Goal: Task Accomplishment & Management: Manage account settings

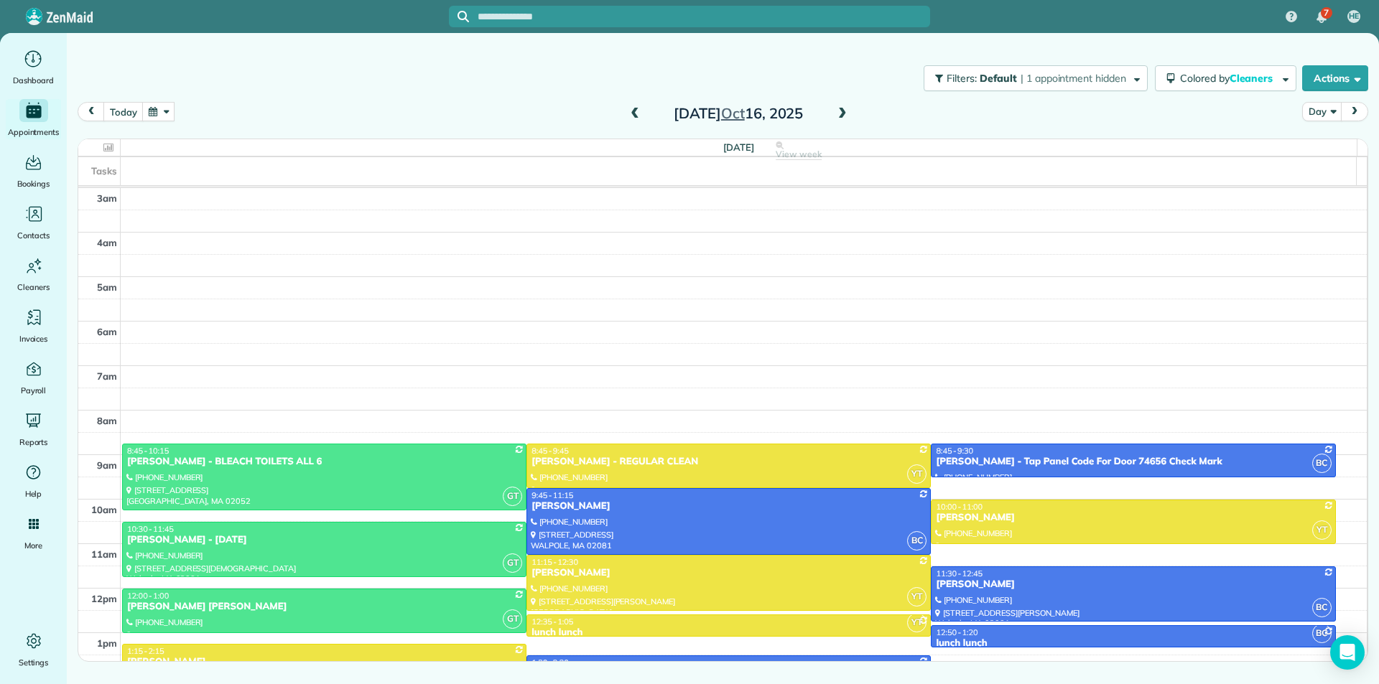
scroll to position [172, 0]
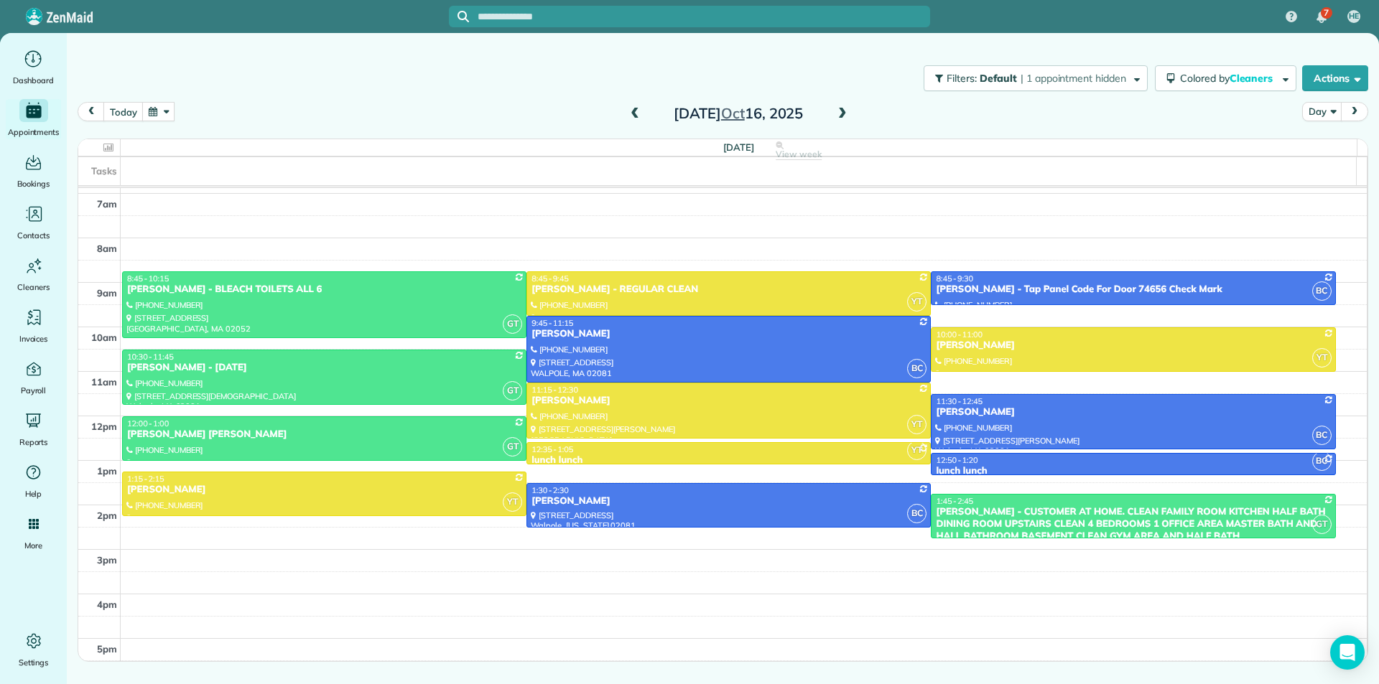
click at [842, 114] on span at bounding box center [842, 114] width 16 height 13
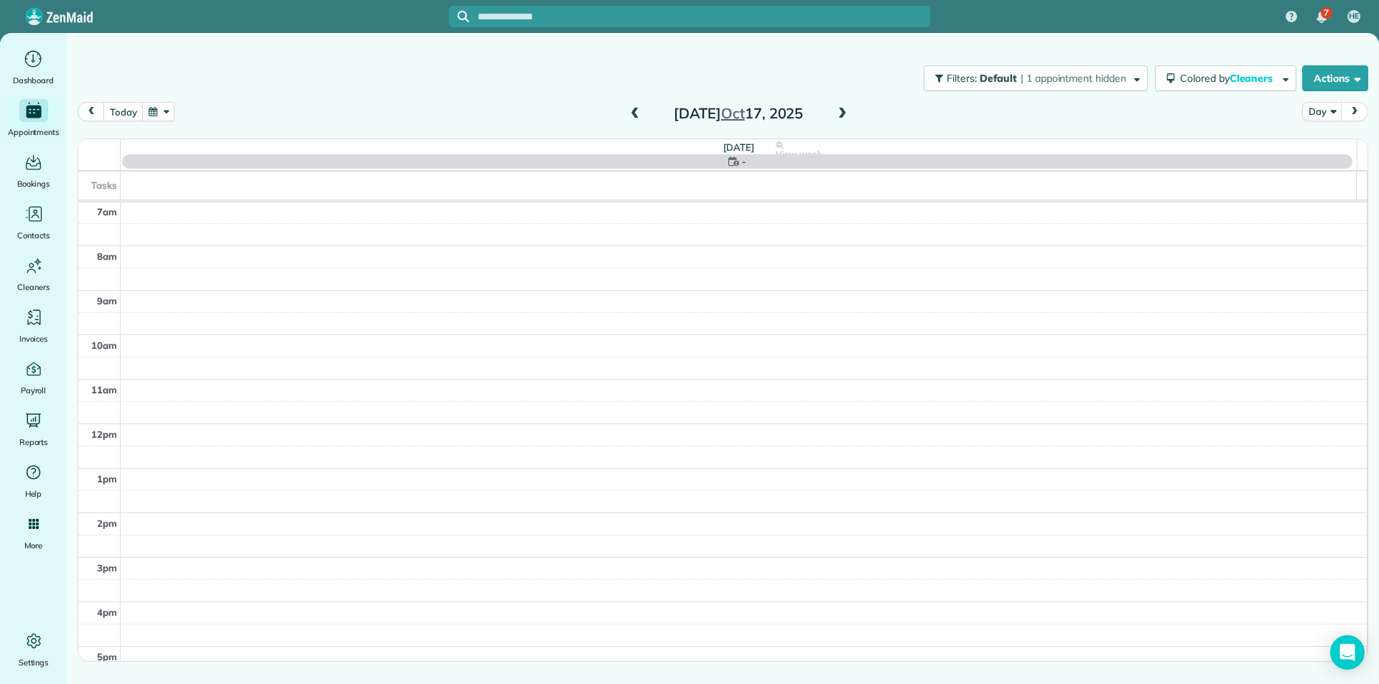
click at [637, 119] on span at bounding box center [635, 114] width 16 height 13
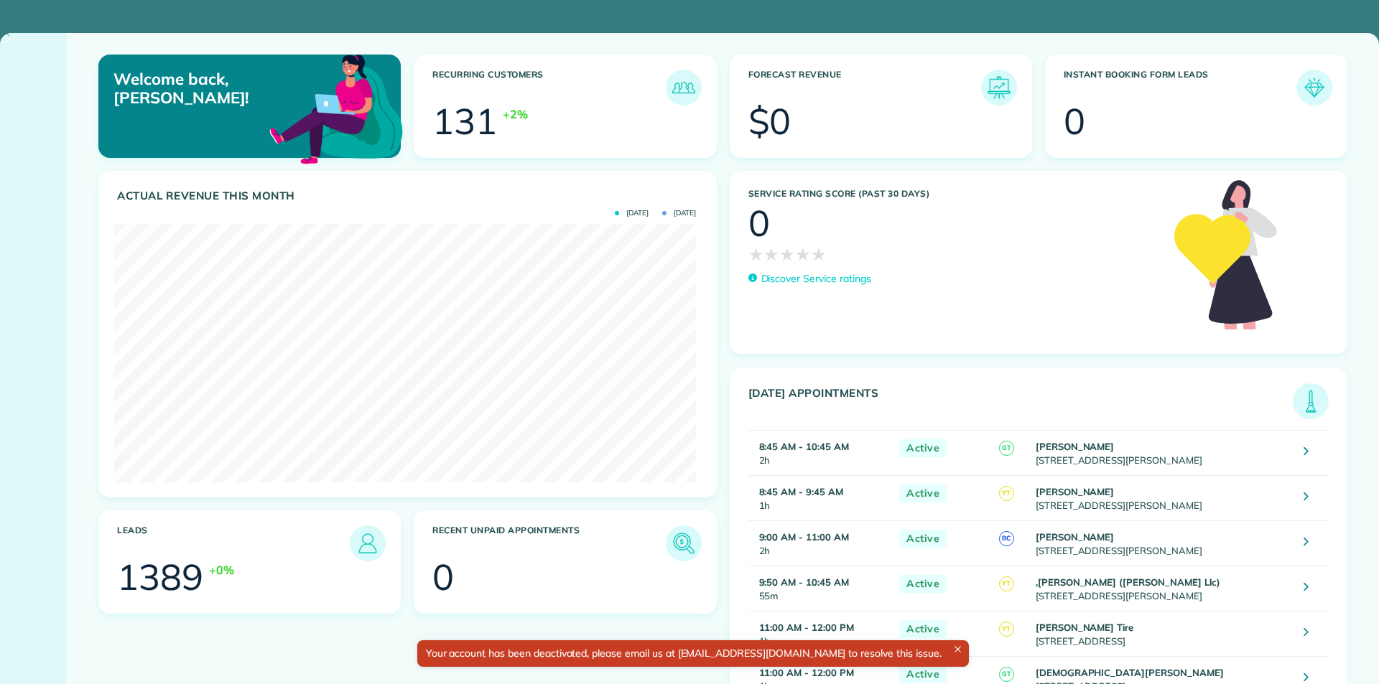
scroll to position [259, 582]
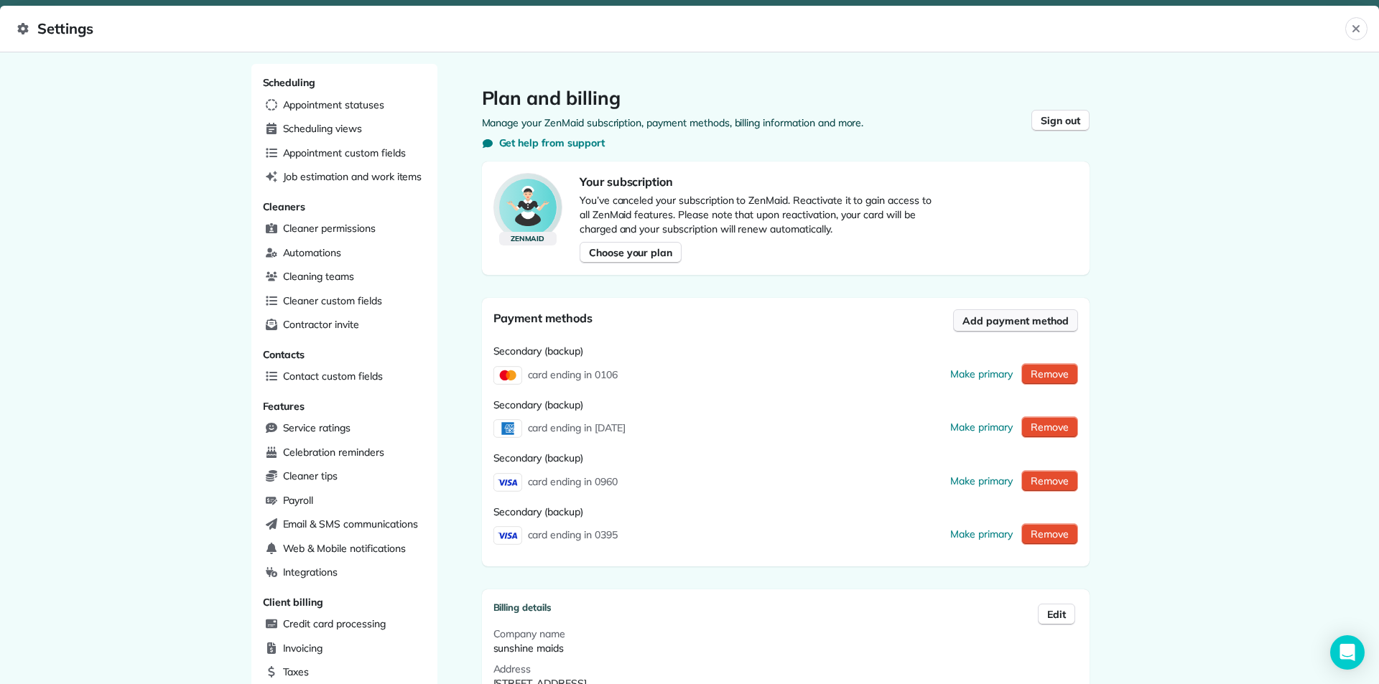
click at [1050, 325] on span "Add payment method" at bounding box center [1015, 321] width 106 height 14
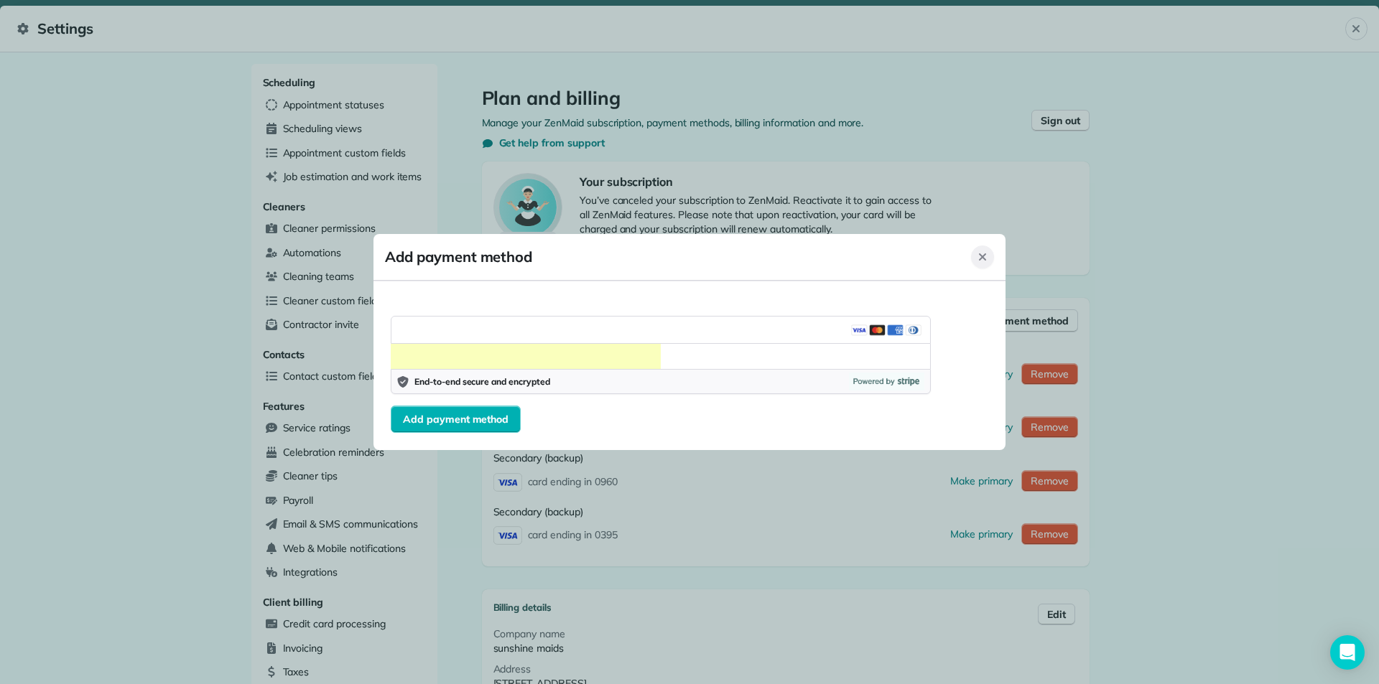
click at [978, 256] on icon "Close" at bounding box center [982, 256] width 11 height 11
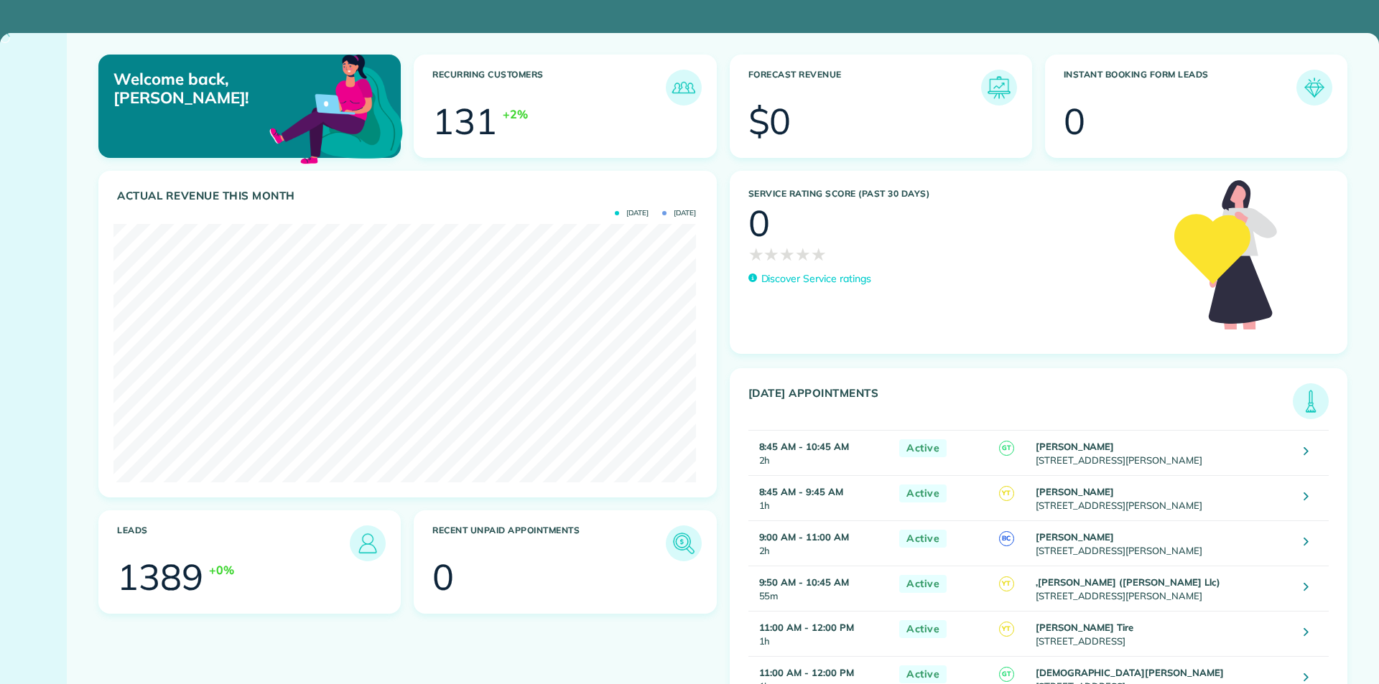
scroll to position [259, 582]
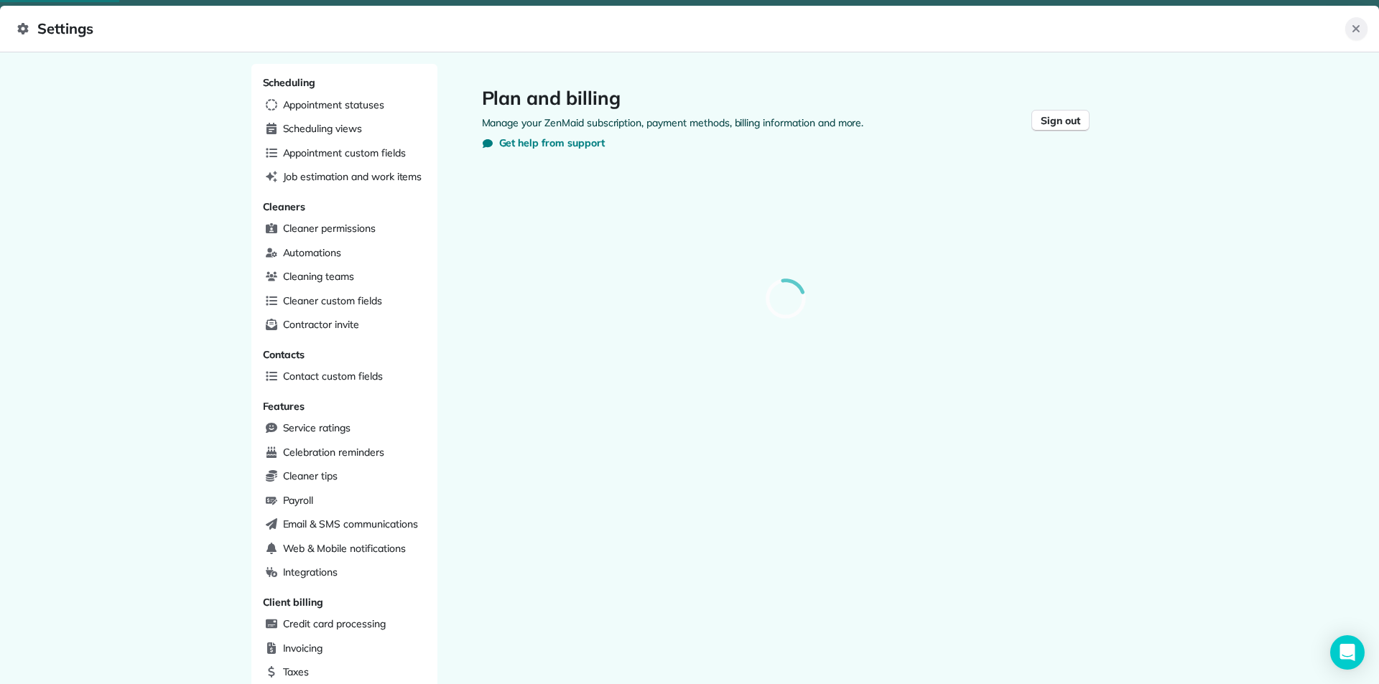
click at [1363, 29] on button "Close" at bounding box center [1356, 28] width 22 height 23
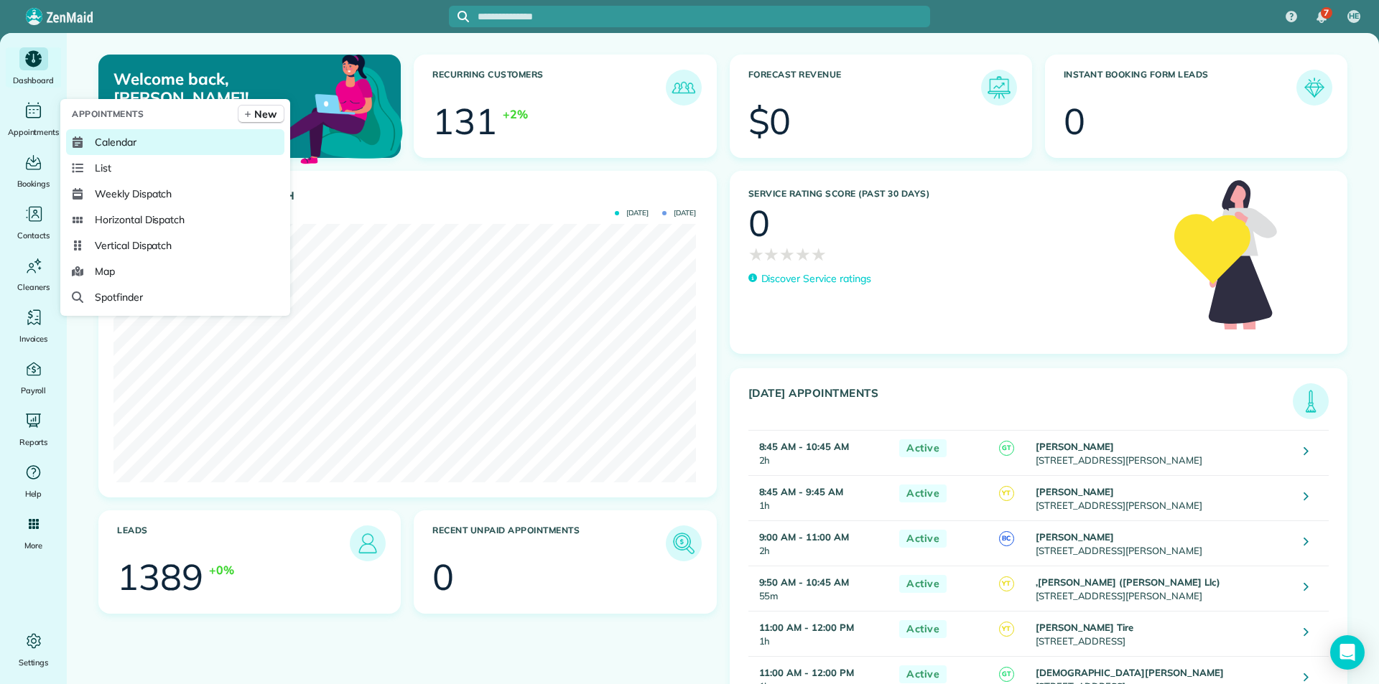
click at [111, 141] on span "Calendar" at bounding box center [116, 142] width 42 height 14
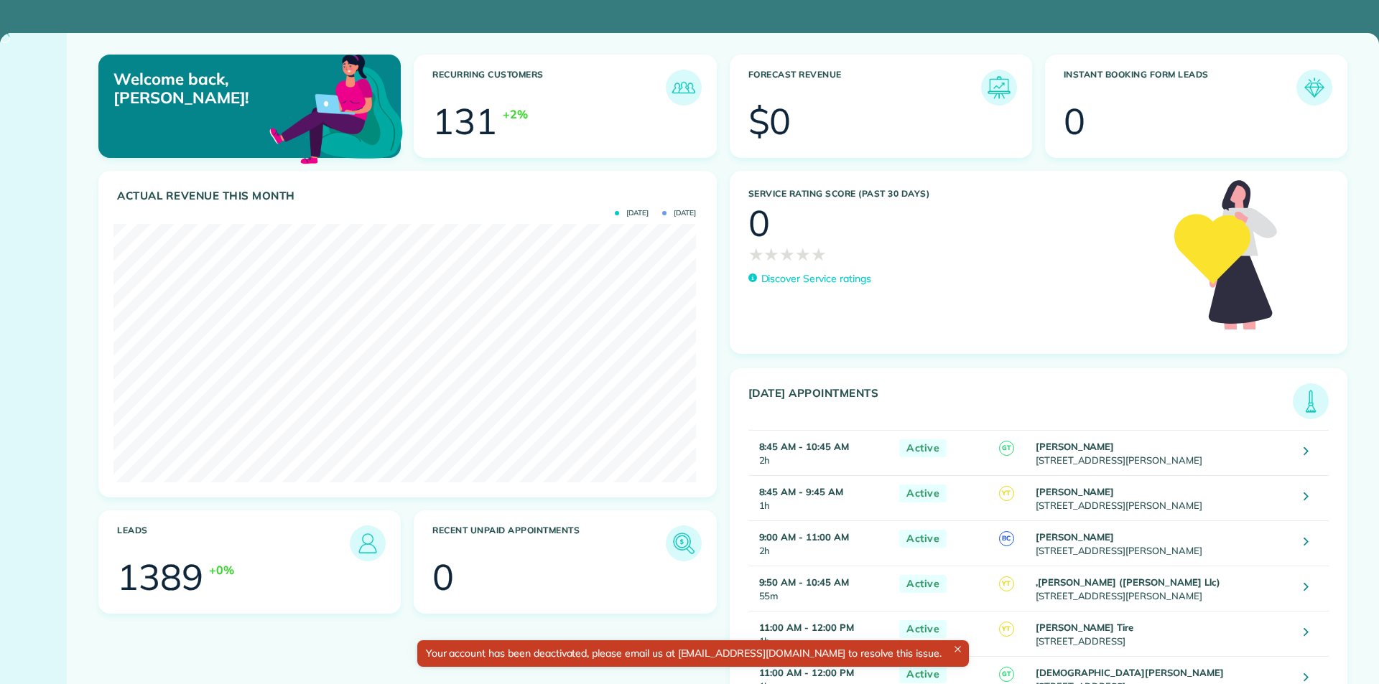
scroll to position [259, 582]
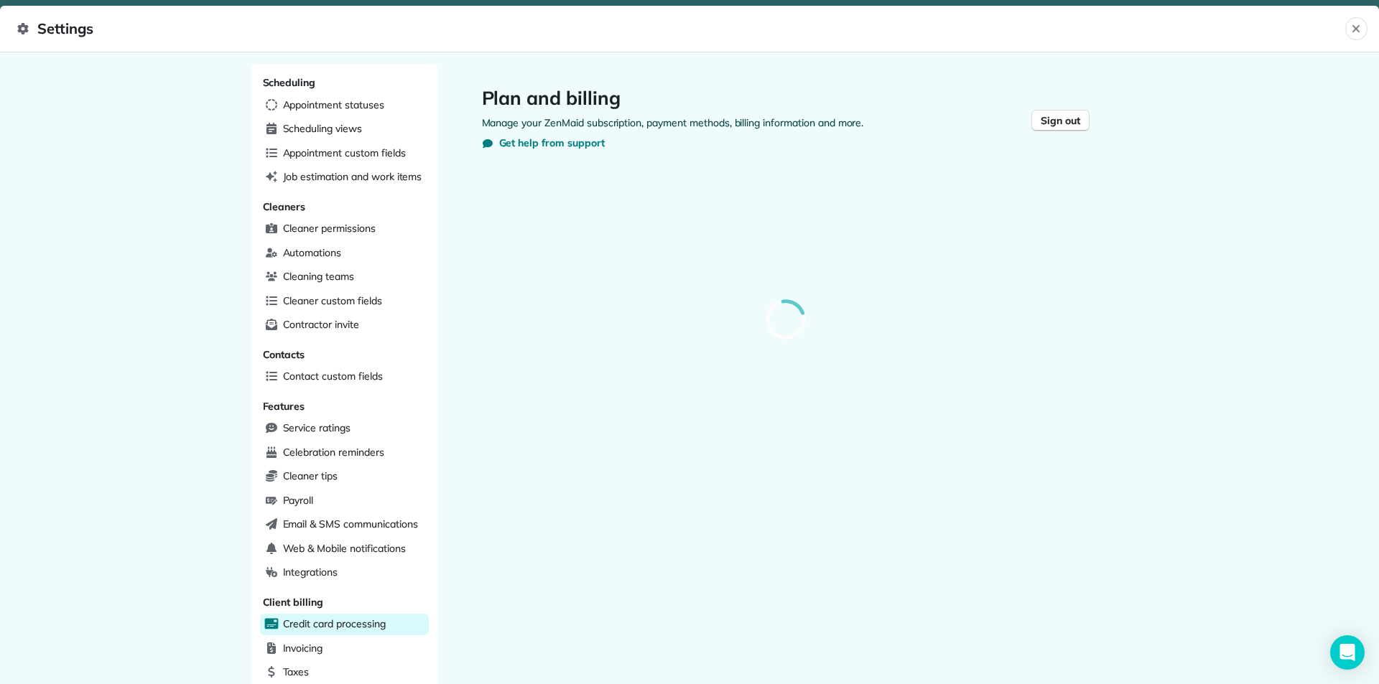
click at [360, 624] on span "Credit card processing" at bounding box center [334, 624] width 103 height 14
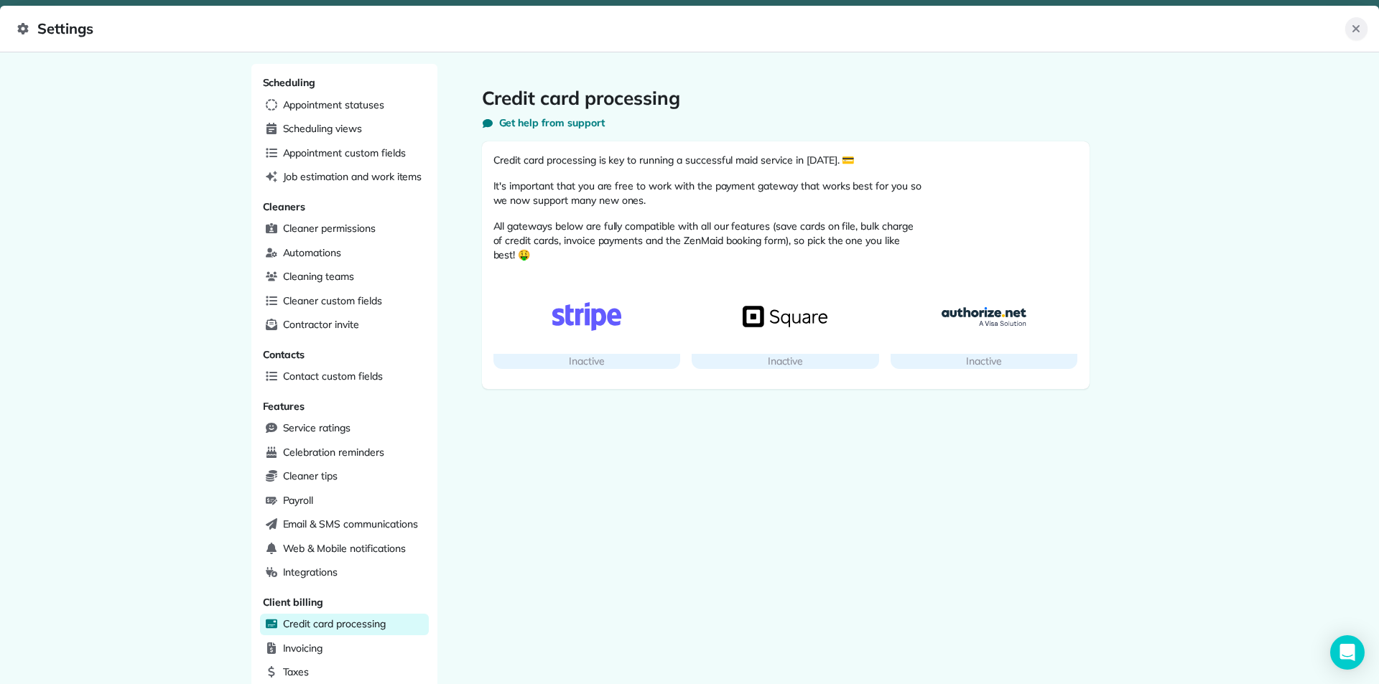
click at [1351, 34] on icon "Close" at bounding box center [1355, 28] width 11 height 11
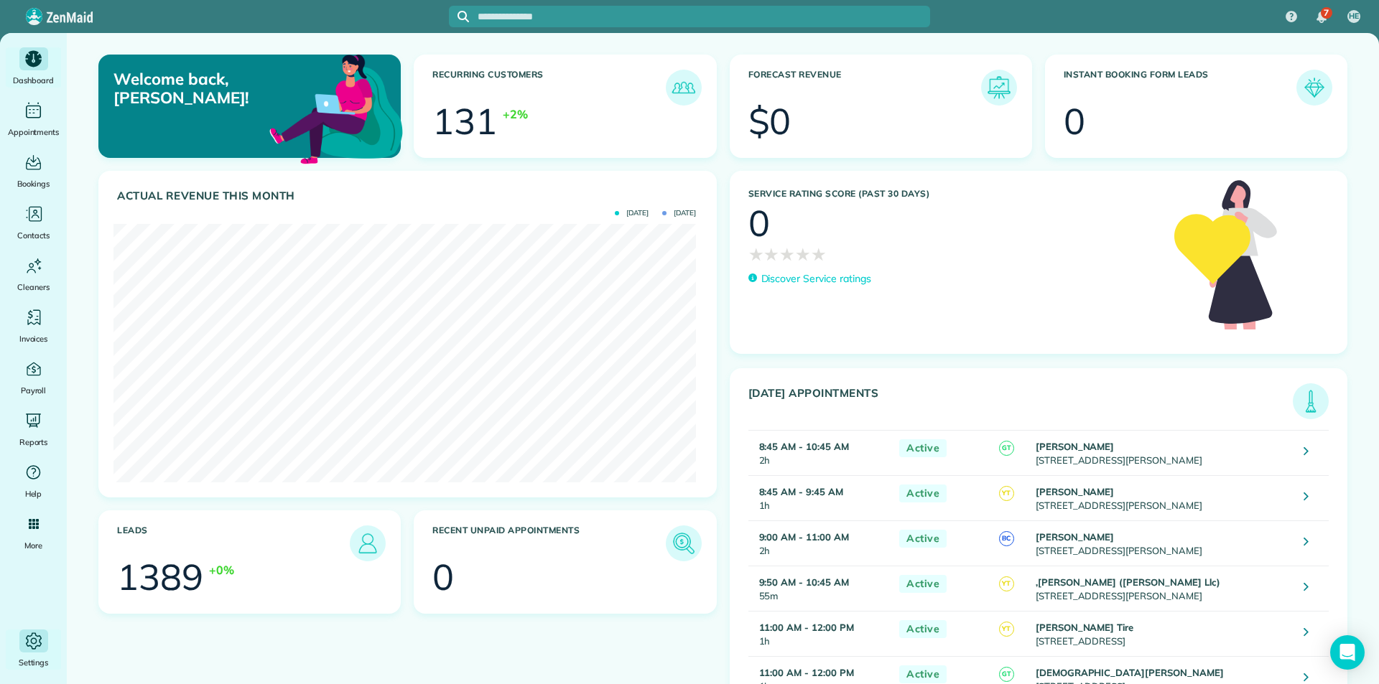
click at [41, 642] on icon "Main" at bounding box center [34, 642] width 22 height 22
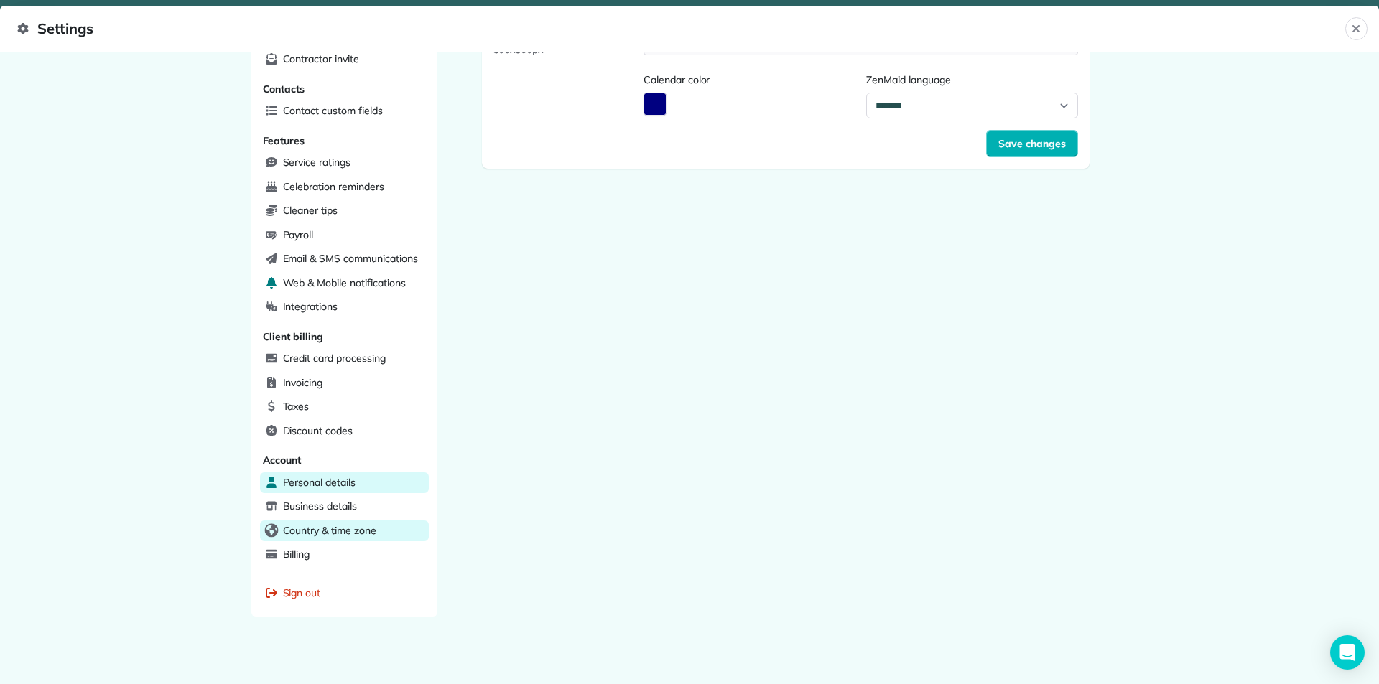
scroll to position [270, 0]
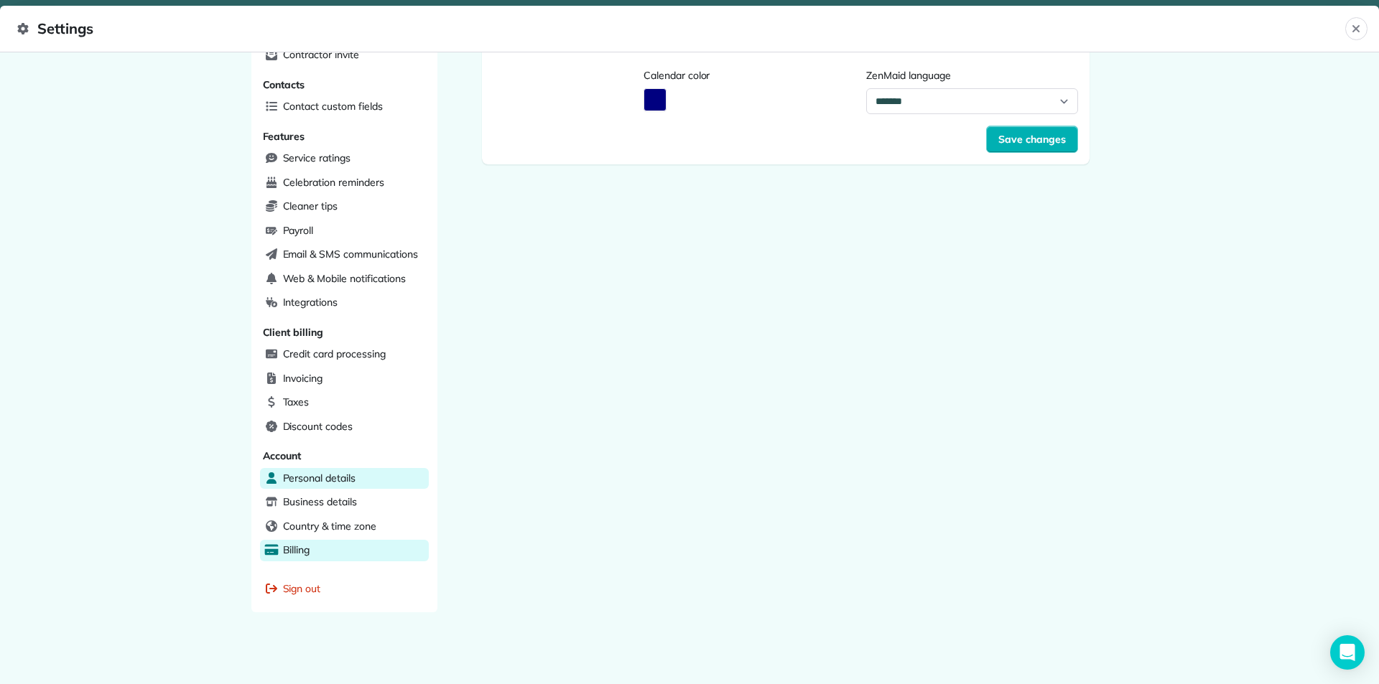
click at [337, 546] on div "Billing" at bounding box center [344, 551] width 169 height 22
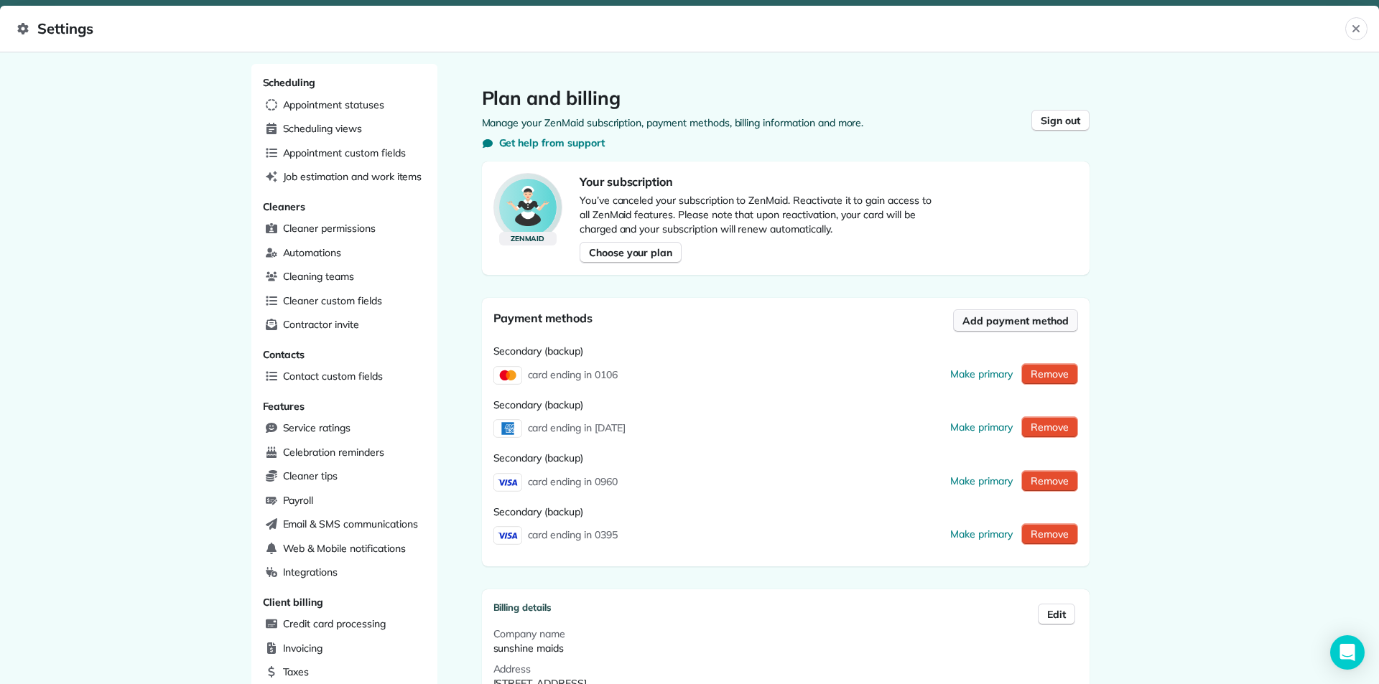
click at [1042, 322] on span "Add payment method" at bounding box center [1015, 321] width 106 height 14
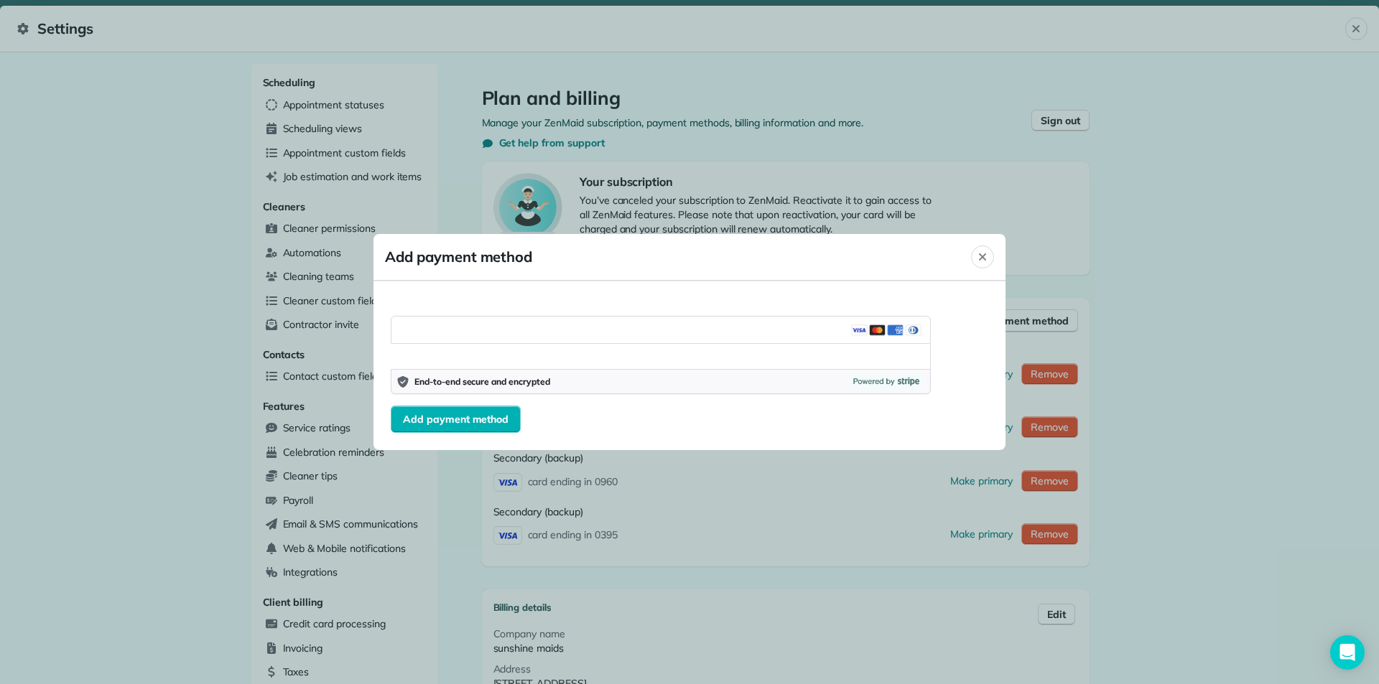
click at [888, 434] on div "End-to-end secure and encrypted Add payment method" at bounding box center [660, 366] width 575 height 169
click at [493, 421] on span "Add payment method" at bounding box center [456, 419] width 106 height 14
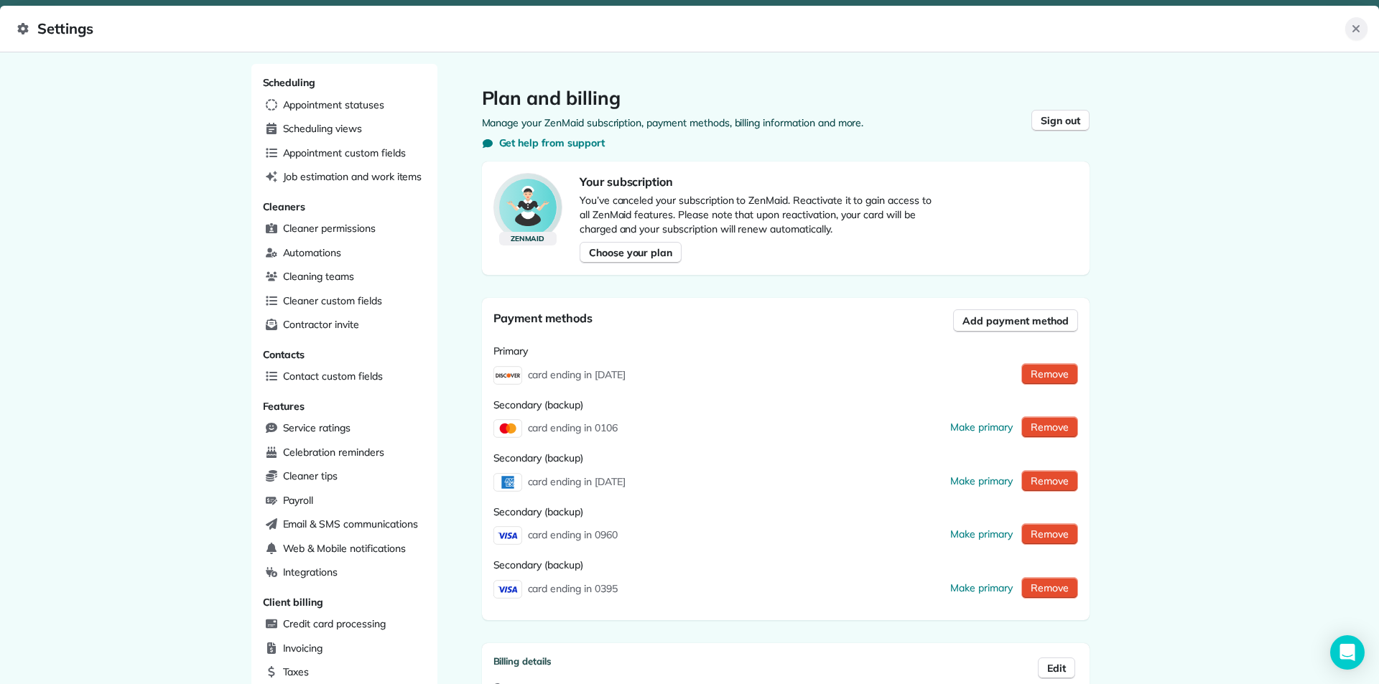
click at [1357, 30] on icon "Close" at bounding box center [1355, 28] width 7 height 7
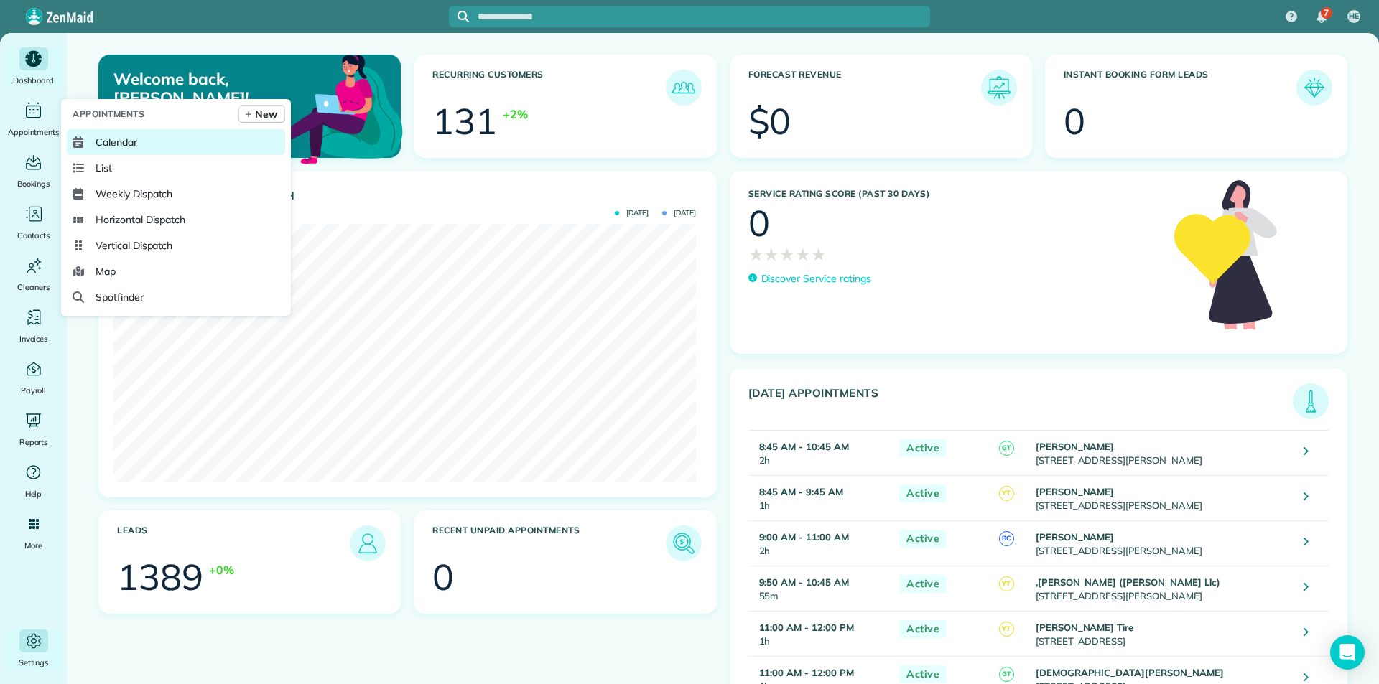
click at [116, 136] on span "Calendar" at bounding box center [117, 142] width 42 height 14
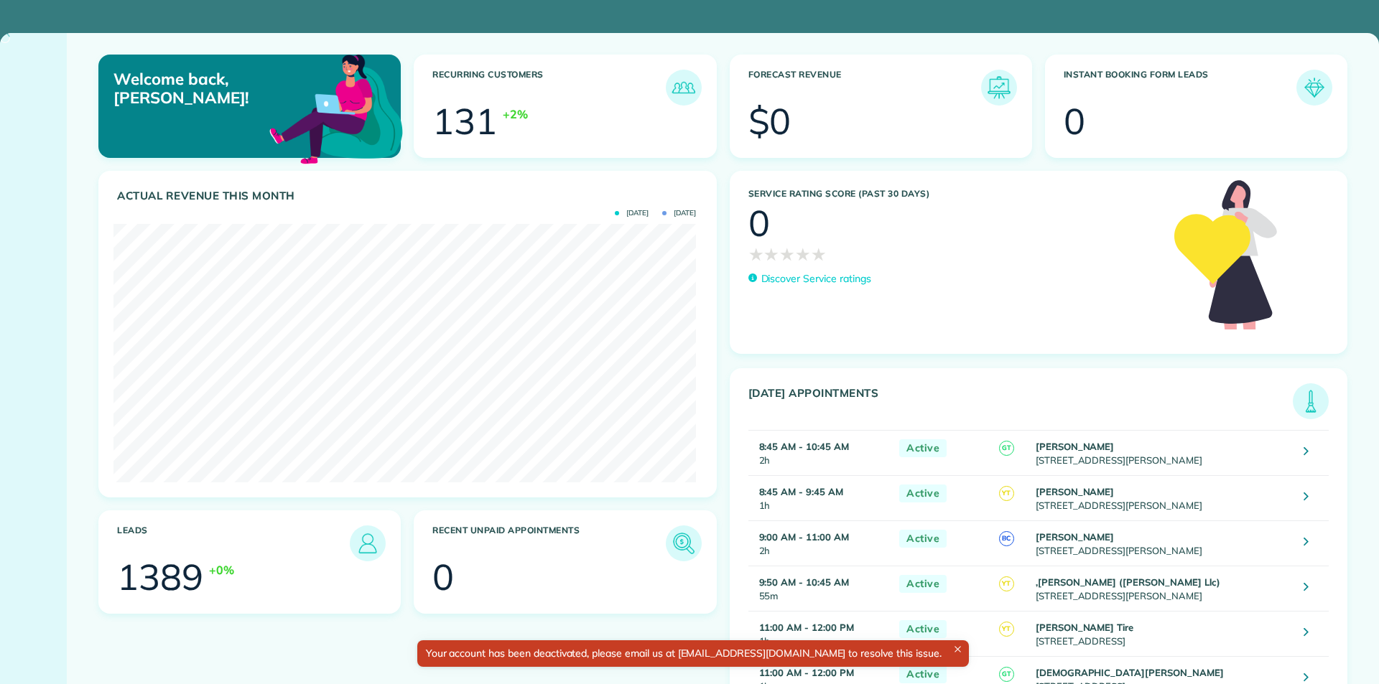
scroll to position [259, 582]
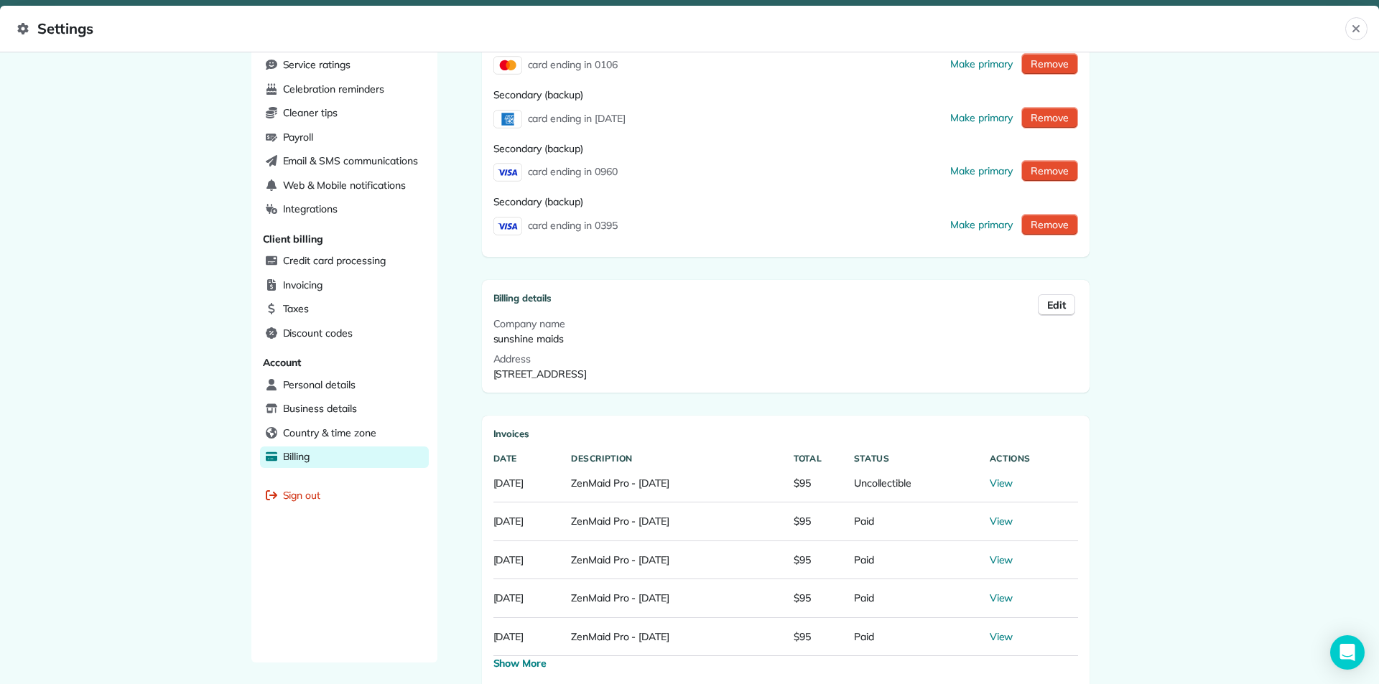
scroll to position [414, 0]
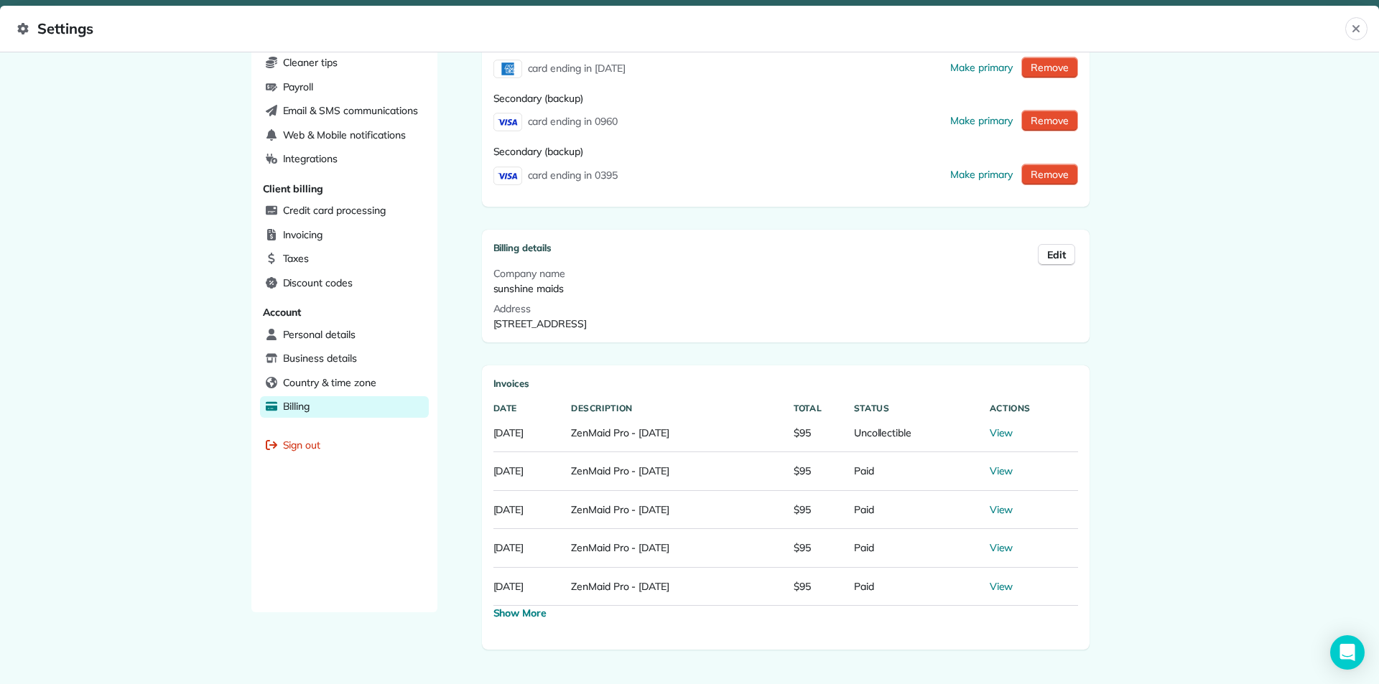
click at [1004, 432] on span "View" at bounding box center [1002, 433] width 24 height 13
click at [1353, 29] on icon "Close" at bounding box center [1355, 28] width 11 height 11
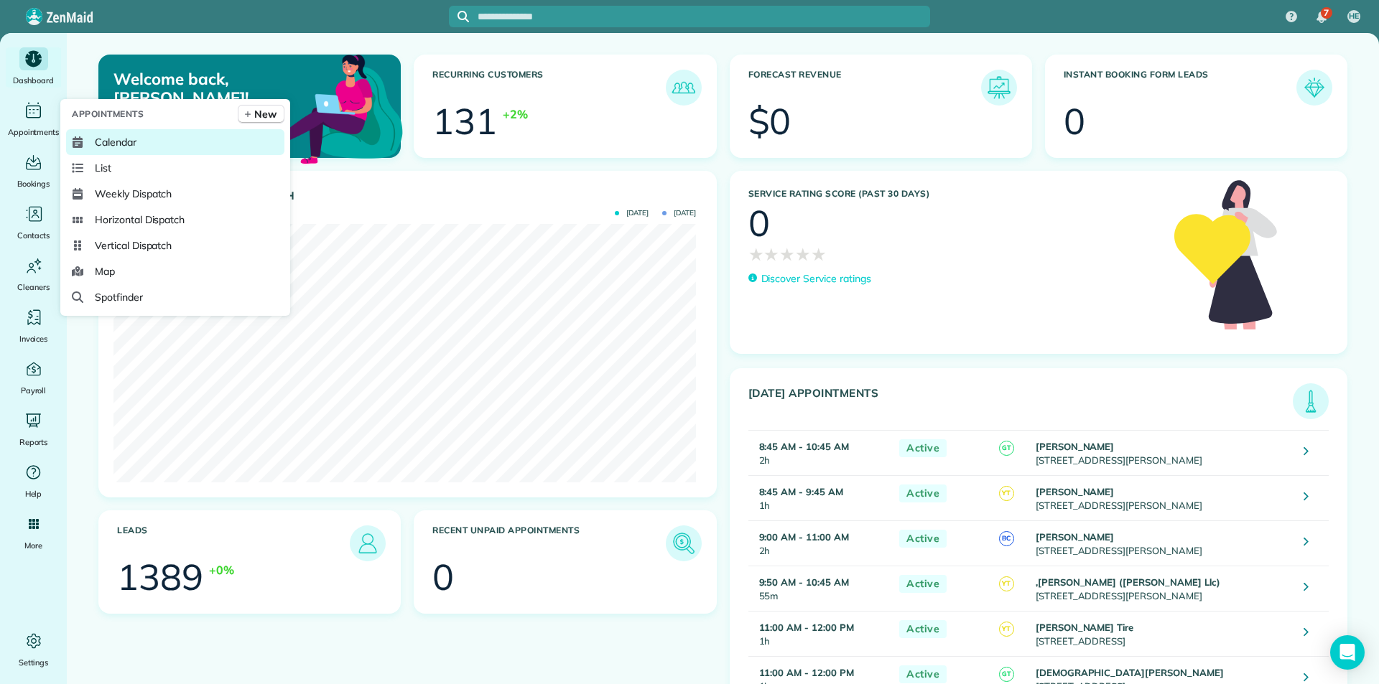
click at [139, 143] on link "Calendar" at bounding box center [175, 142] width 218 height 26
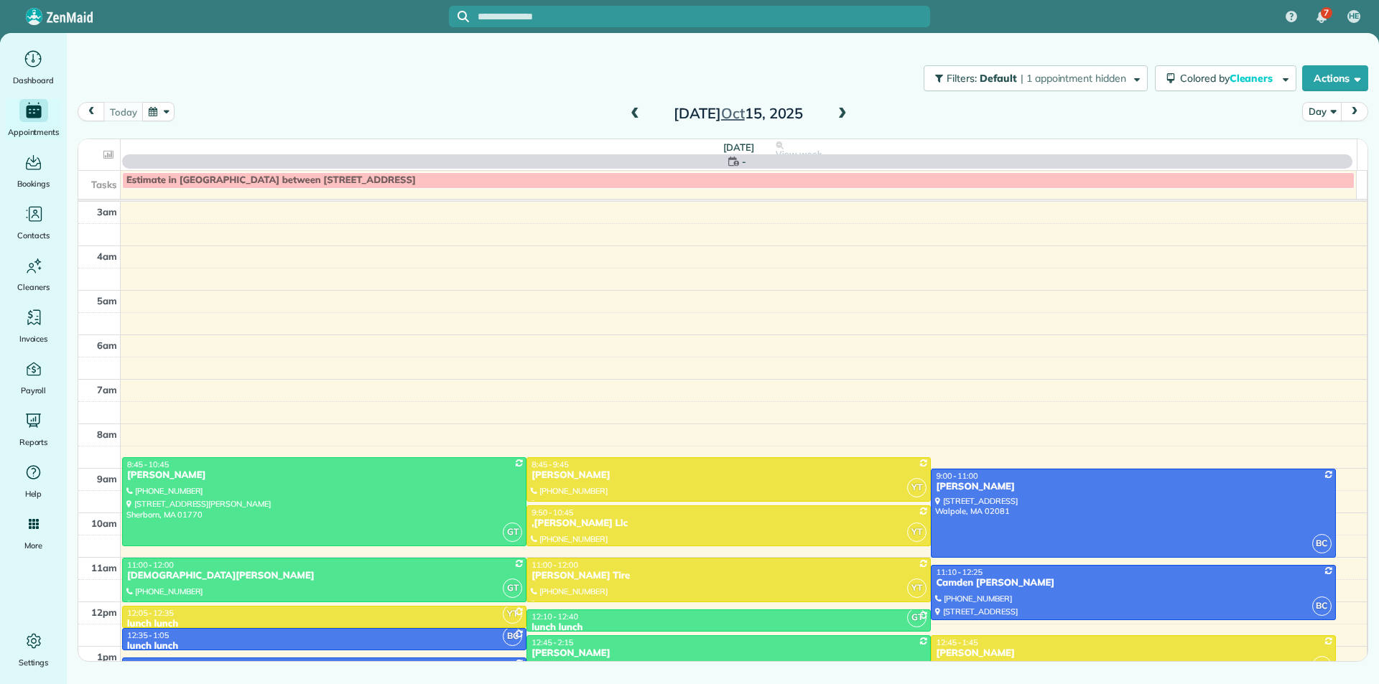
scroll to position [179, 0]
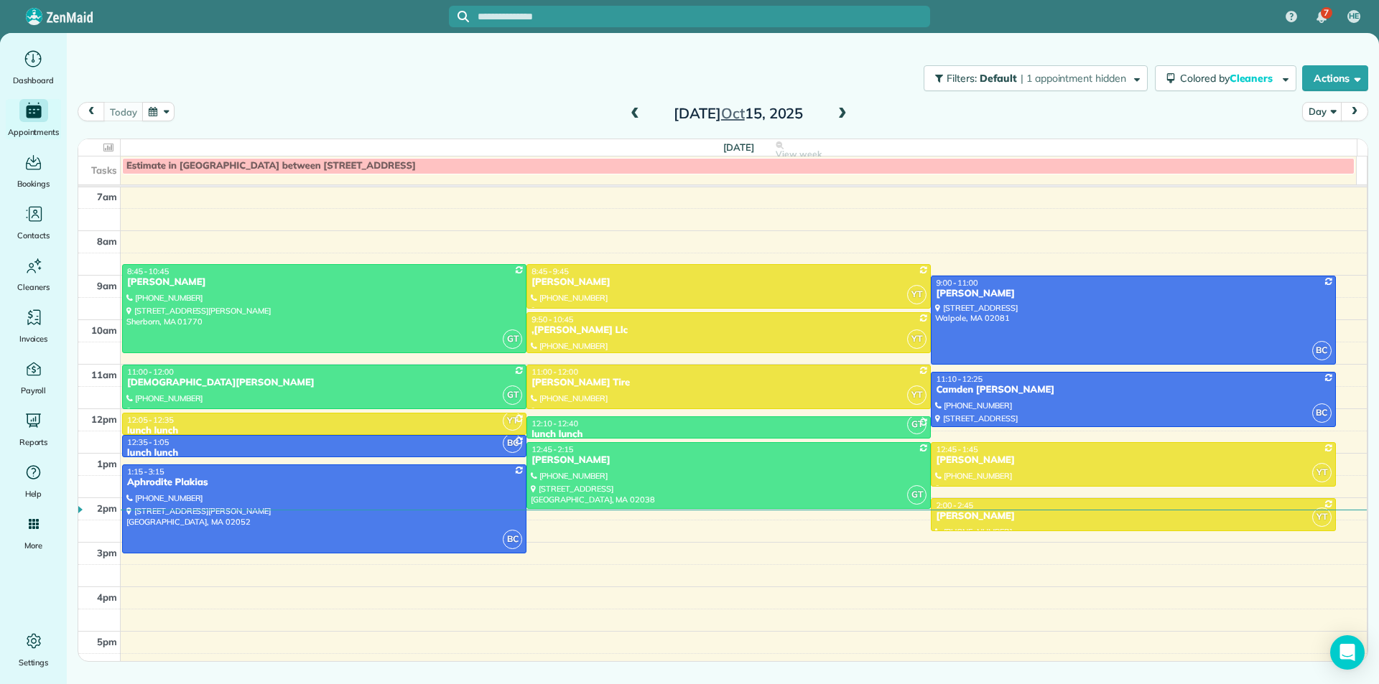
click at [839, 119] on span at bounding box center [842, 114] width 16 height 13
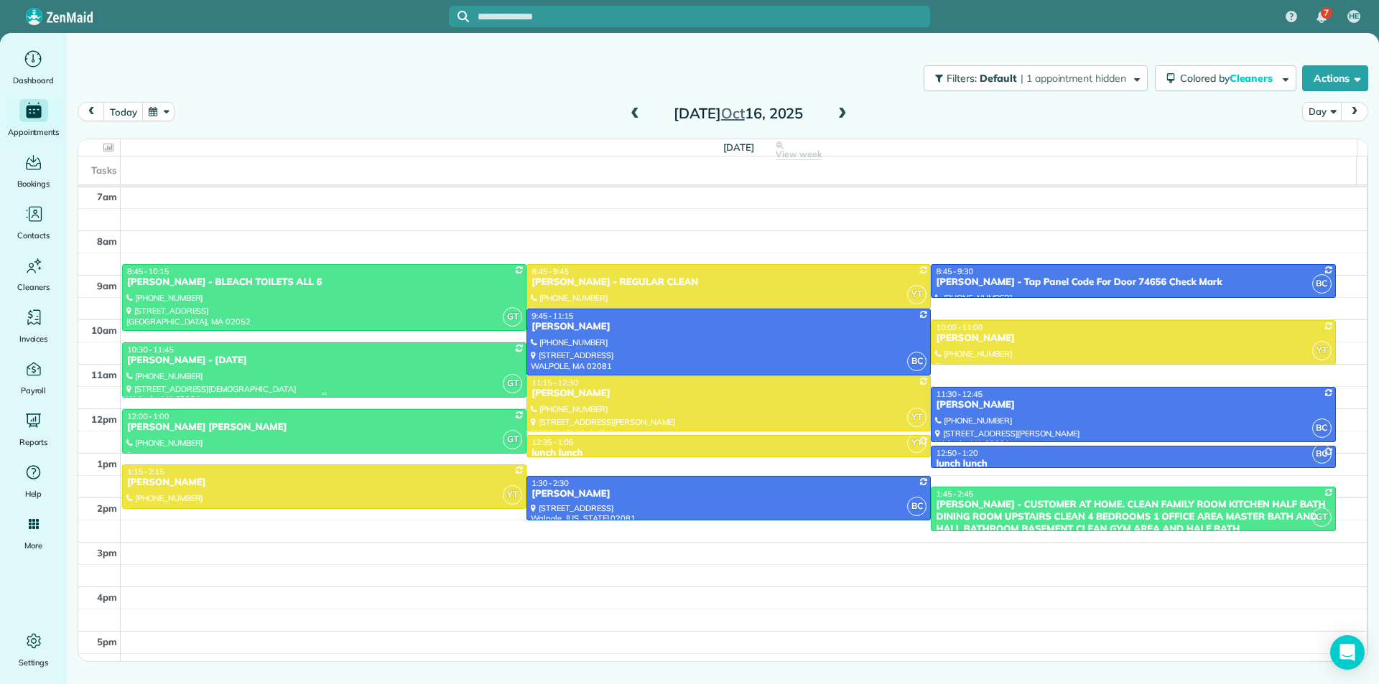
click at [459, 371] on div at bounding box center [324, 370] width 403 height 55
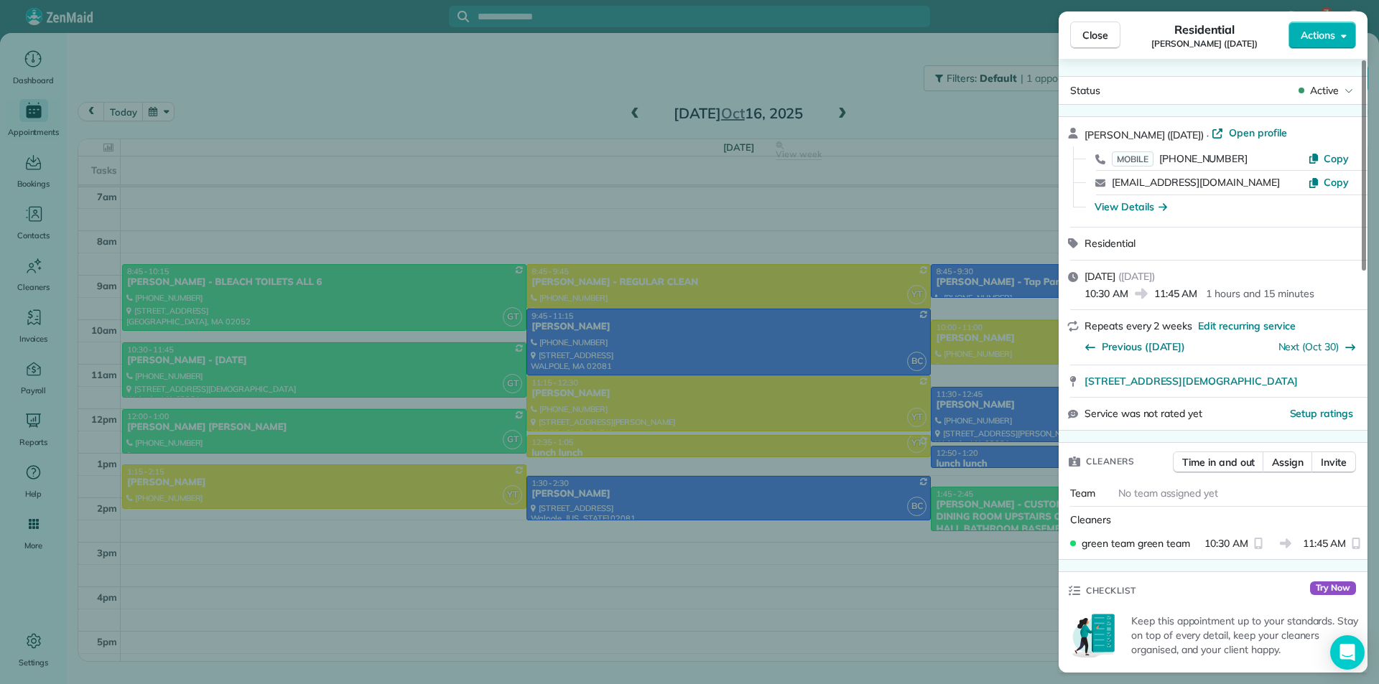
click at [878, 404] on div "Close Residential [PERSON_NAME] ([DATE]) Actions Status Active [PERSON_NAME] ([…" at bounding box center [689, 342] width 1379 height 684
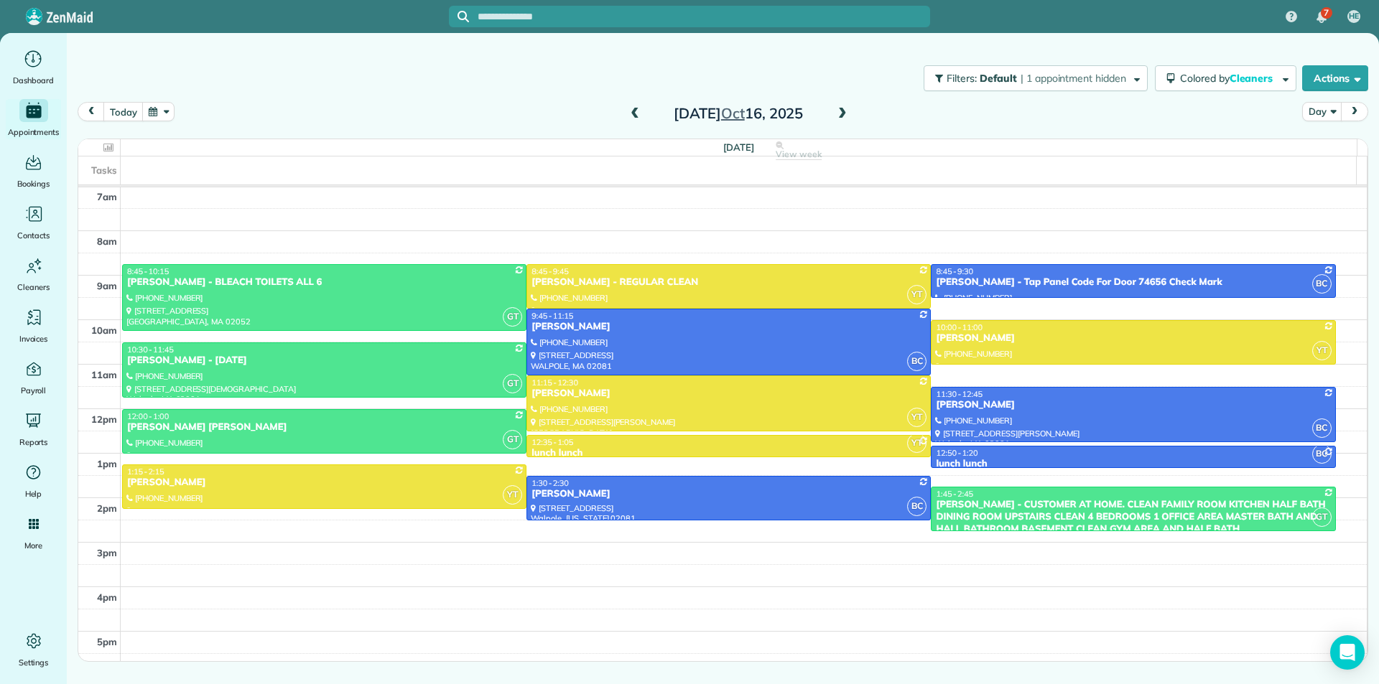
click at [834, 111] on span at bounding box center [842, 114] width 16 height 13
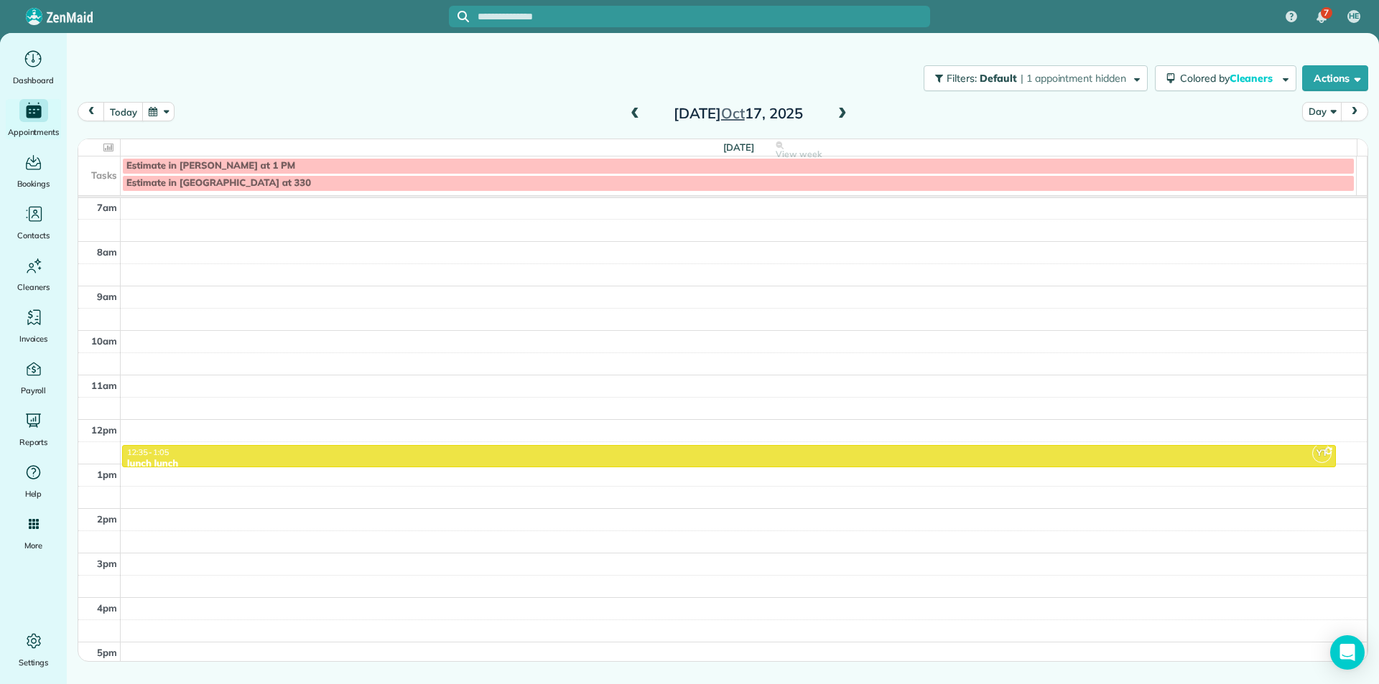
click at [636, 115] on span at bounding box center [635, 114] width 16 height 13
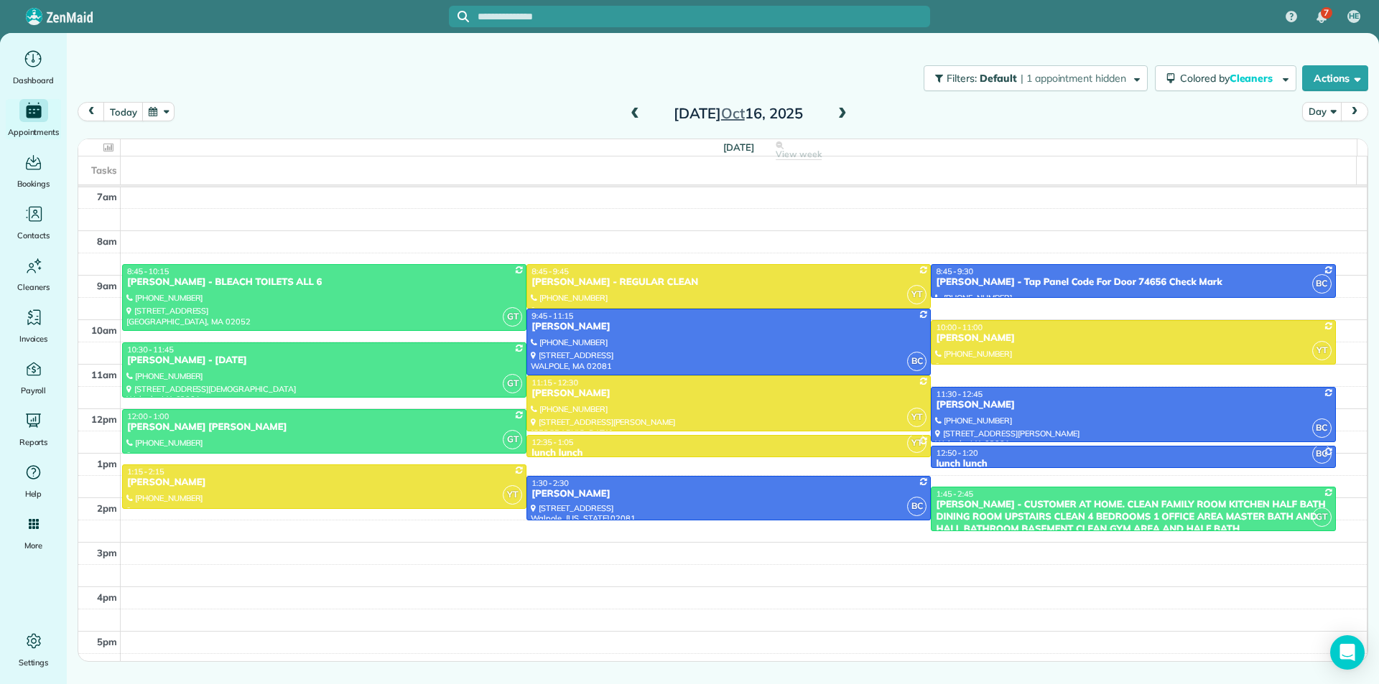
click at [842, 118] on span at bounding box center [842, 114] width 16 height 13
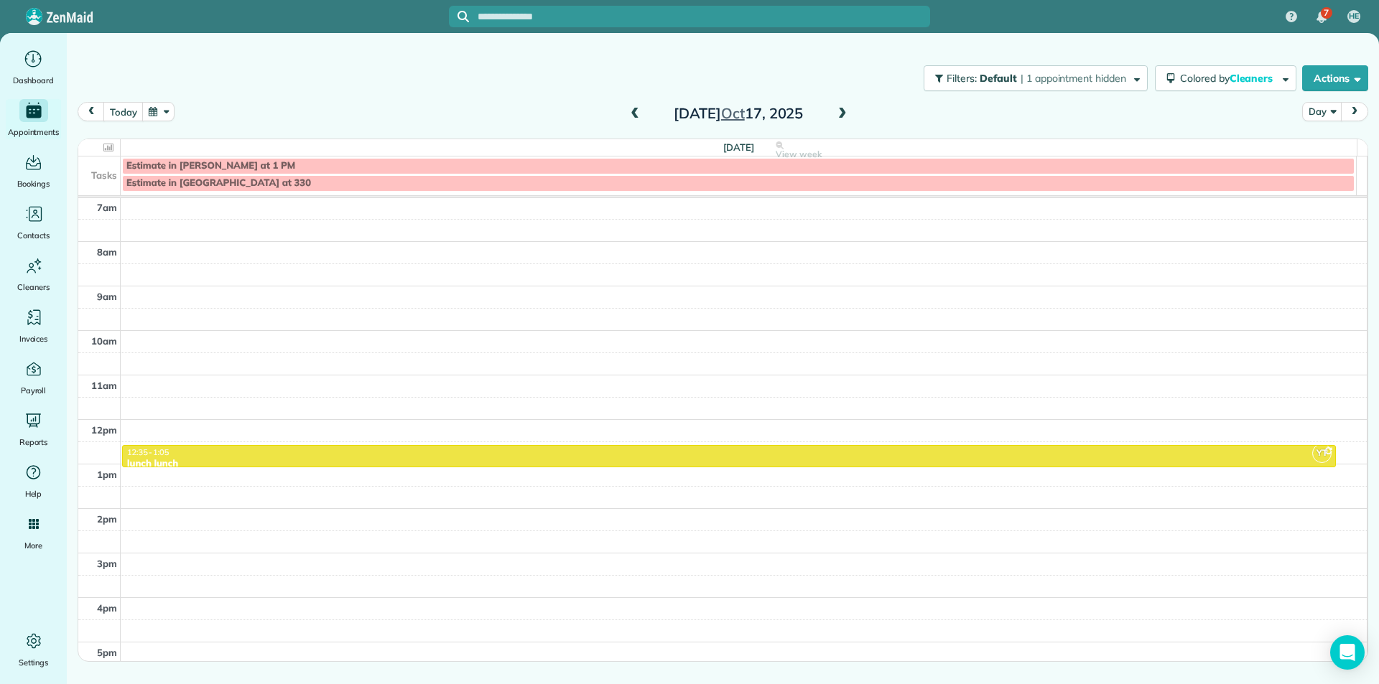
click at [633, 116] on span at bounding box center [635, 114] width 16 height 13
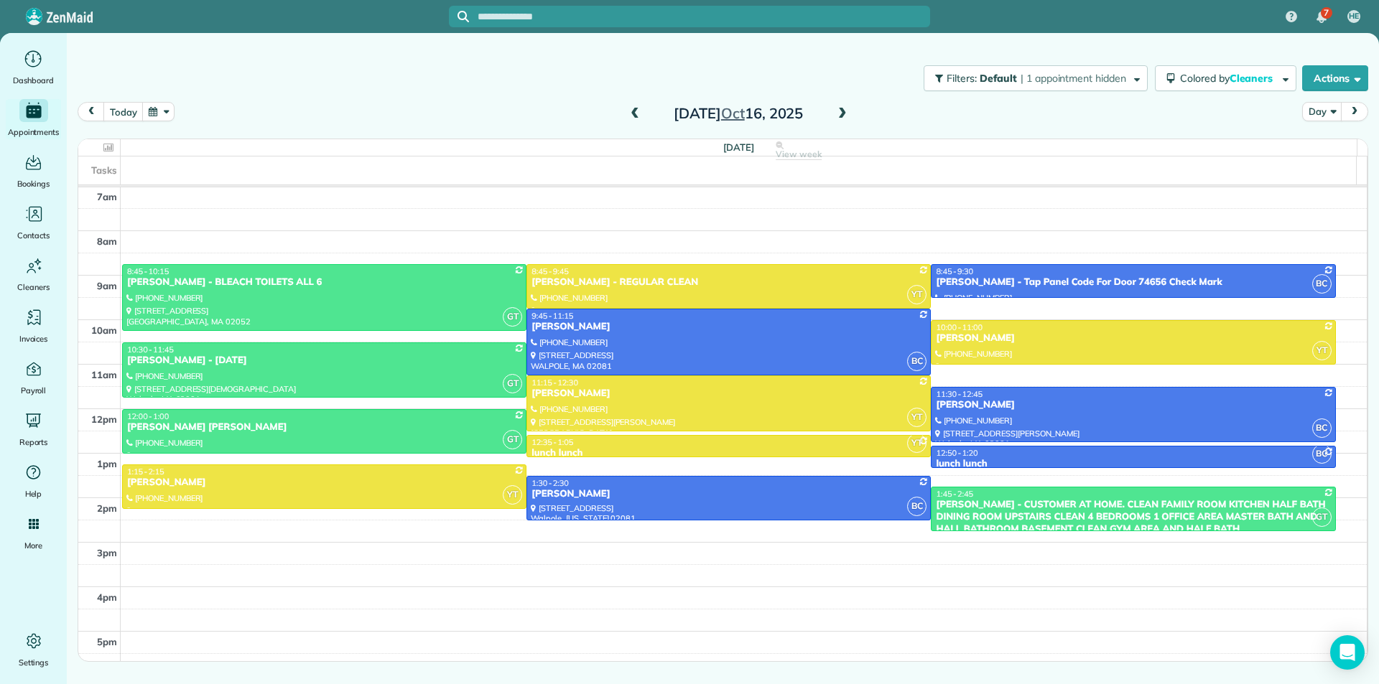
click at [843, 112] on span at bounding box center [842, 114] width 16 height 13
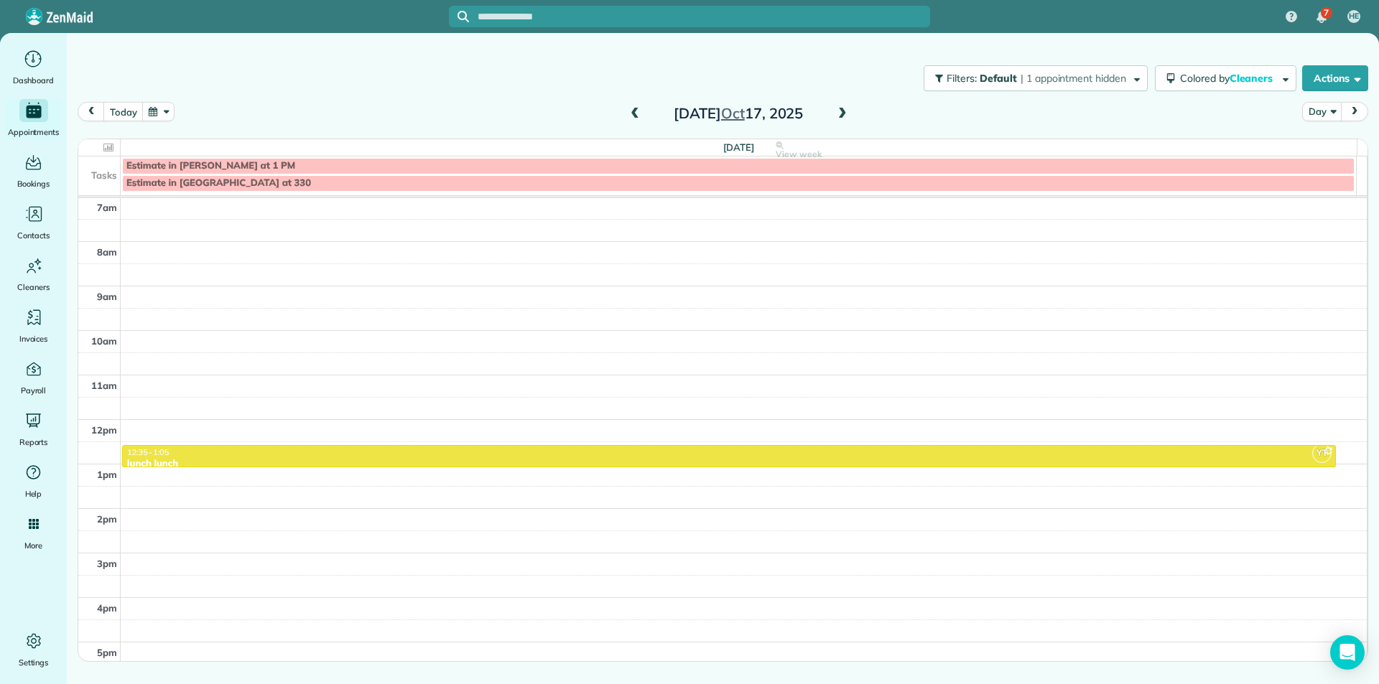
click at [632, 113] on span at bounding box center [635, 114] width 16 height 13
